Goal: Understand process/instructions: Learn how to perform a task or action

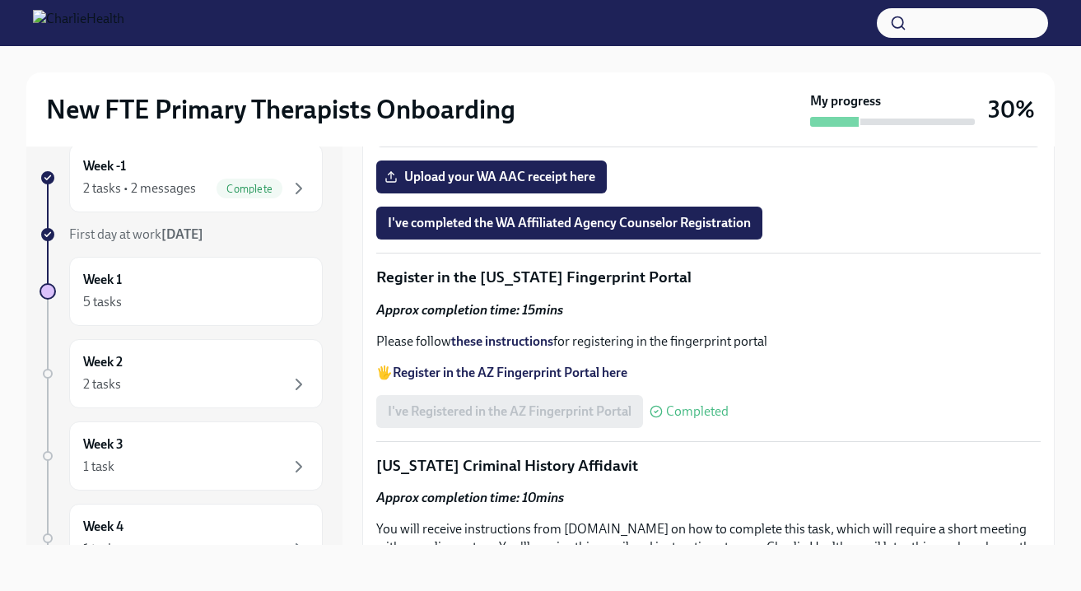
scroll to position [1592, 0]
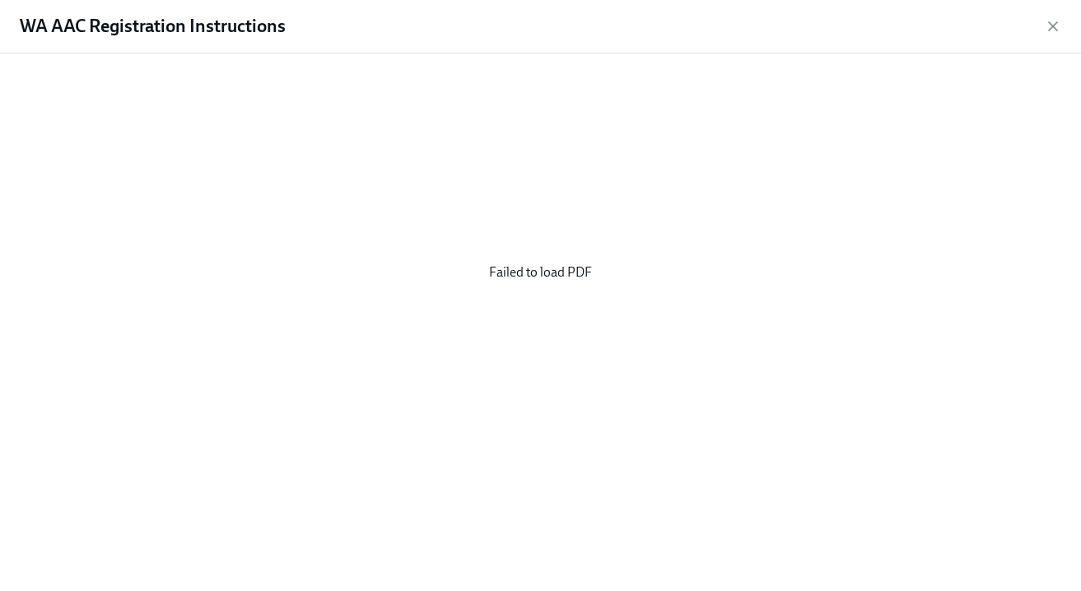
click at [544, 258] on div "Failed to load PDF" at bounding box center [540, 273] width 1029 height 412
click at [545, 267] on div "Failed to load PDF" at bounding box center [540, 273] width 1029 height 412
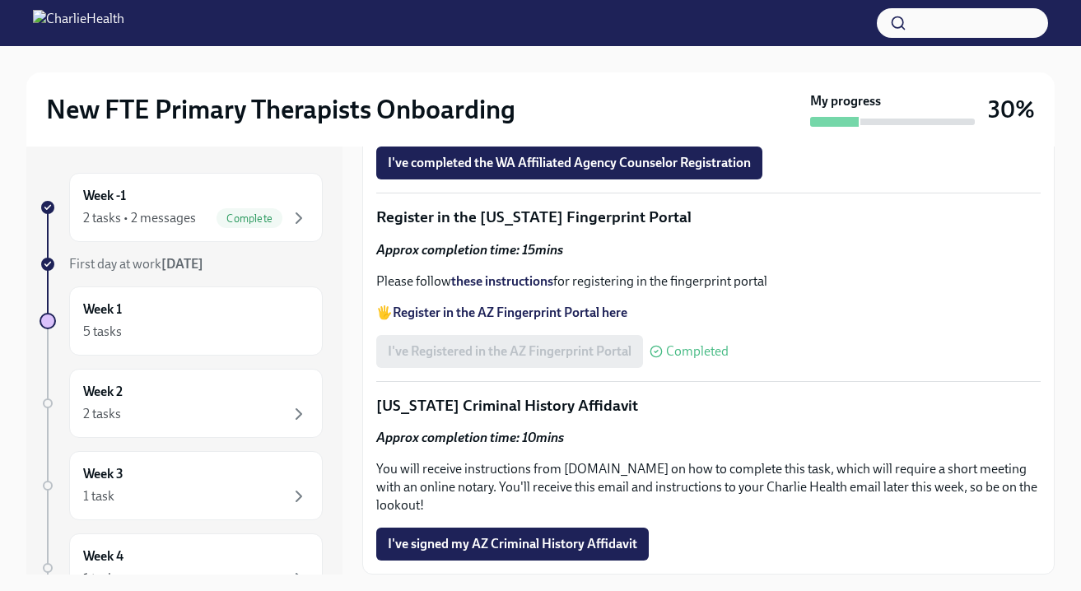
scroll to position [1713, 0]
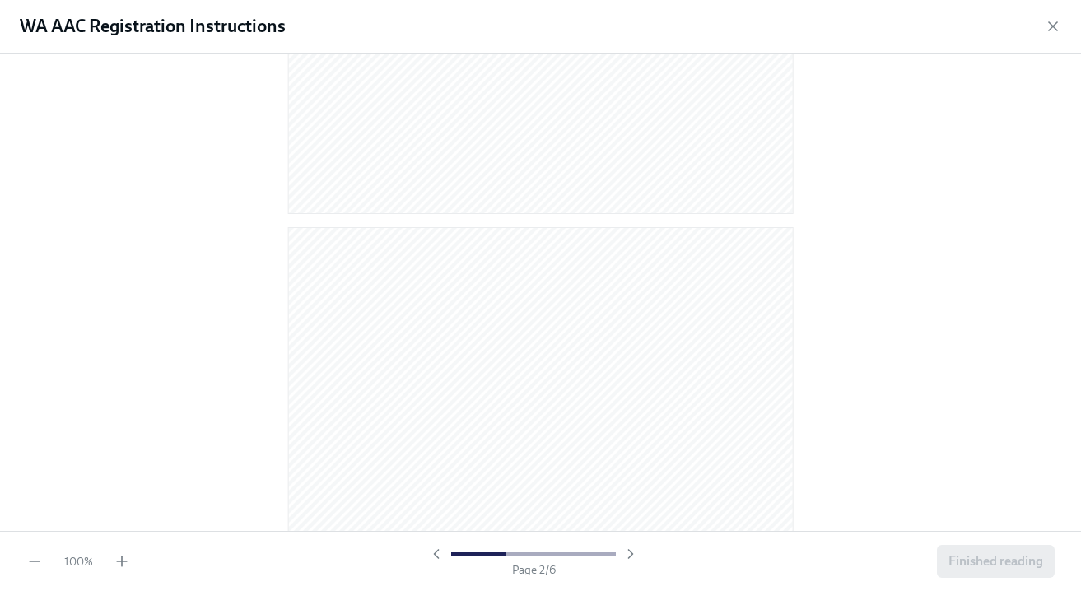
scroll to position [677, 0]
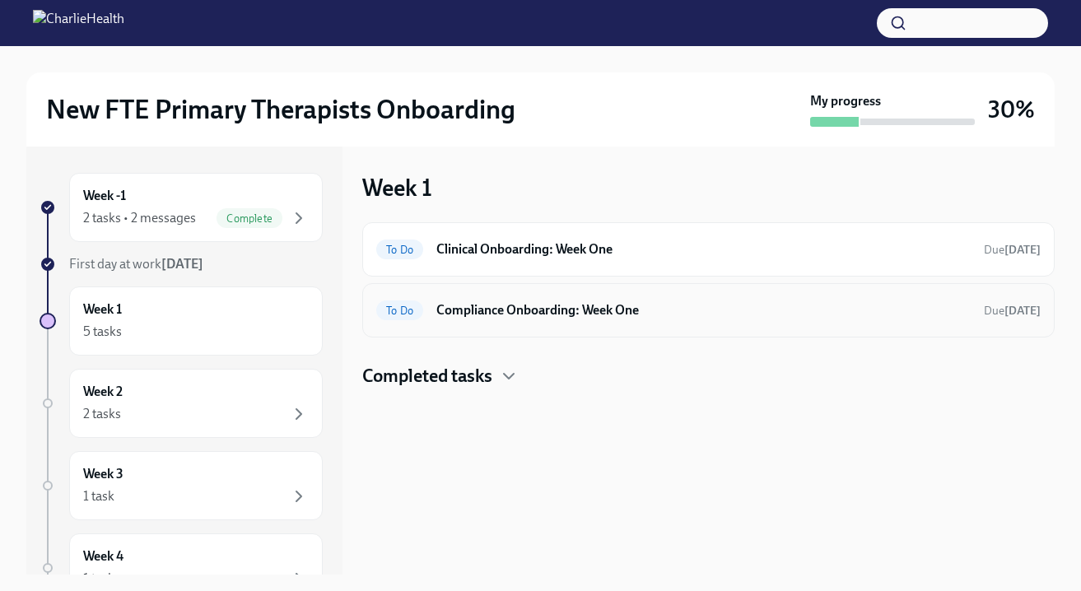
click at [491, 315] on h6 "Compliance Onboarding: Week One" at bounding box center [704, 310] width 535 height 18
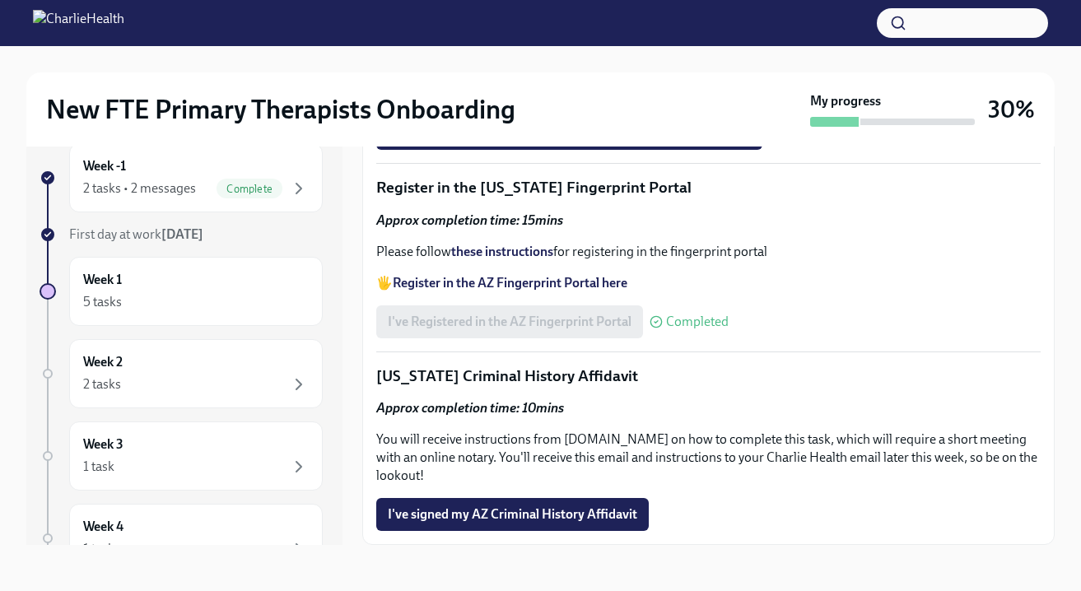
scroll to position [1702, 0]
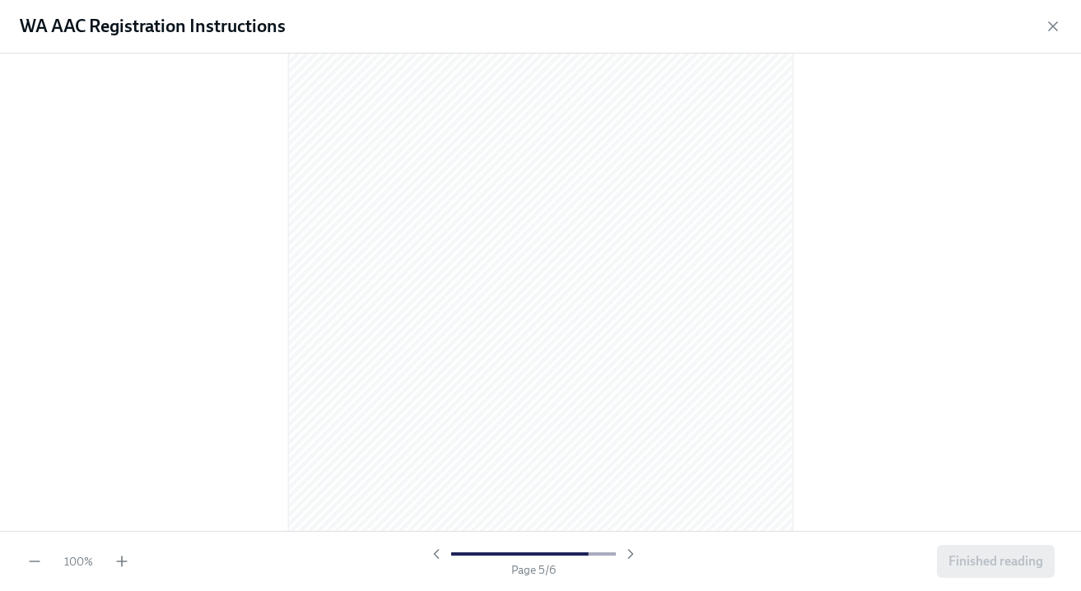
scroll to position [2775, 0]
